Goal: Transaction & Acquisition: Subscribe to service/newsletter

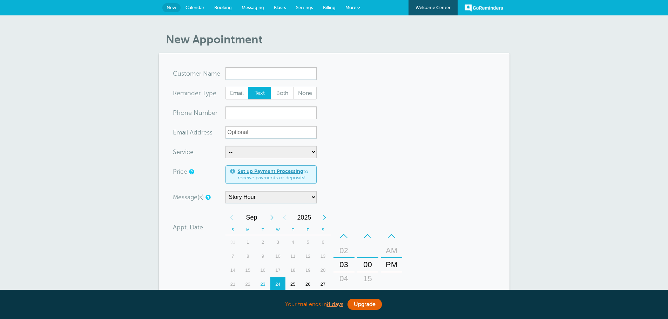
select select "161875"
click at [326, 10] on link "Billing" at bounding box center [329, 7] width 22 height 15
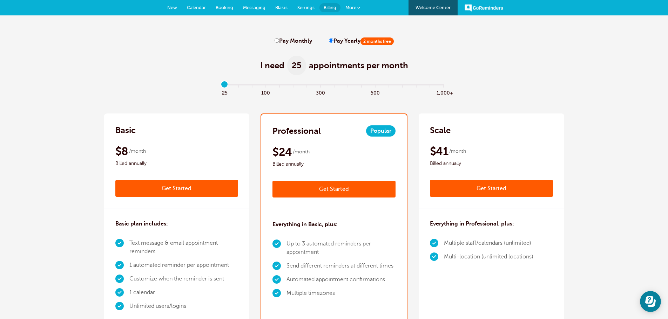
click at [264, 90] on span "100" at bounding box center [266, 92] width 14 height 8
click at [255, 87] on input "range" at bounding box center [334, 86] width 227 height 1
type input "3"
click at [268, 86] on input "range" at bounding box center [334, 86] width 227 height 1
